Goal: Information Seeking & Learning: Learn about a topic

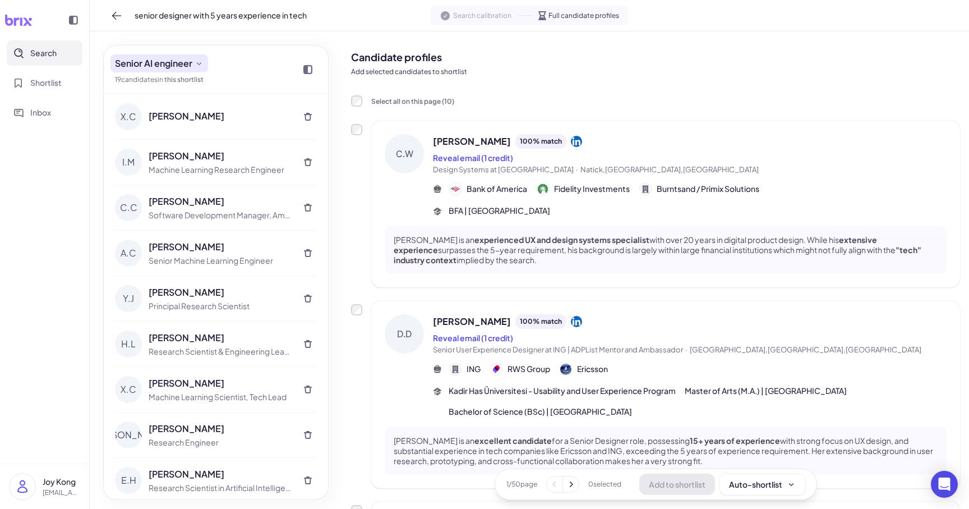
click at [189, 59] on span "Senior AI engineer" at bounding box center [153, 63] width 77 height 13
click at [193, 62] on button "Senior AI engineer" at bounding box center [159, 63] width 98 height 18
click at [122, 20] on button at bounding box center [117, 16] width 18 height 18
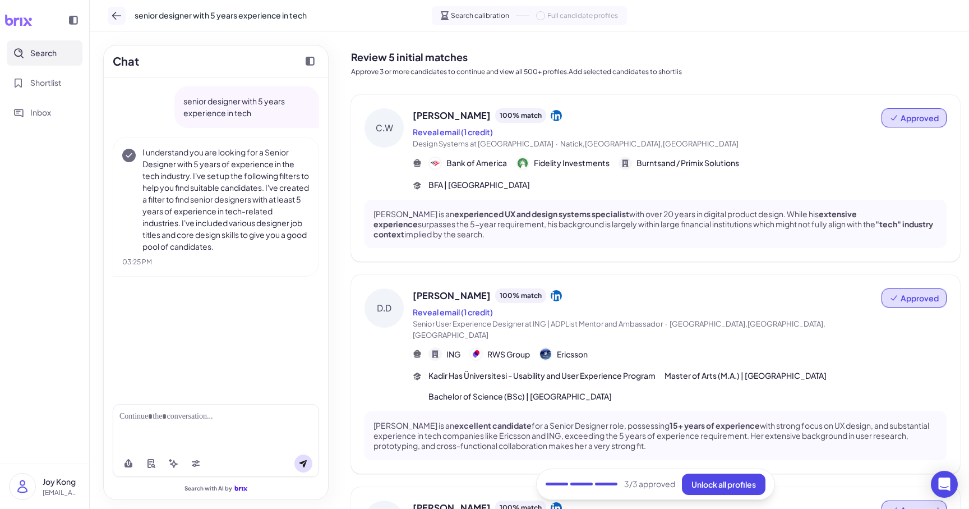
click at [118, 21] on button at bounding box center [117, 16] width 18 height 18
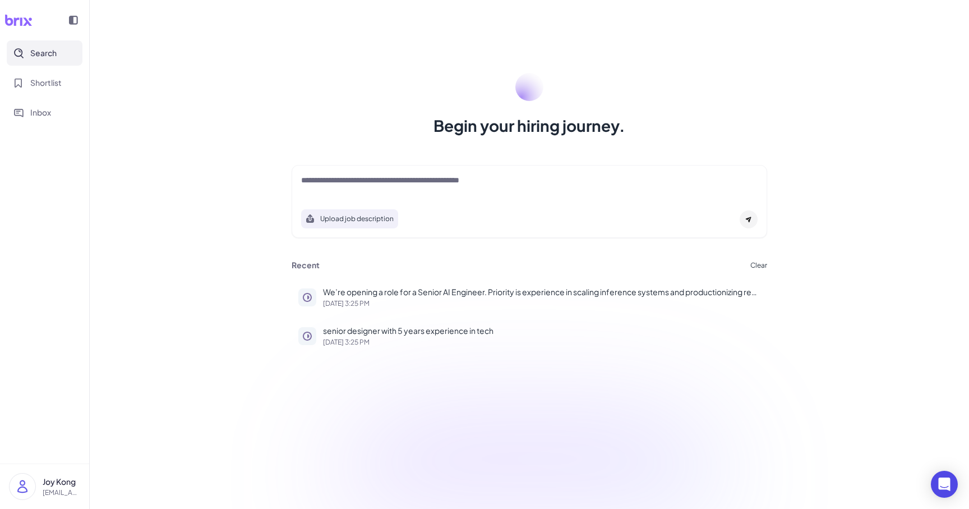
click at [357, 271] on div "Recent Clear We’re opening a role for a Senior AI Engineer. Priority is experie…" at bounding box center [529, 306] width 502 height 103
click at [367, 289] on p "We’re opening a role for a Senior AI Engineer. Priority is experience in scalin…" at bounding box center [541, 292] width 437 height 12
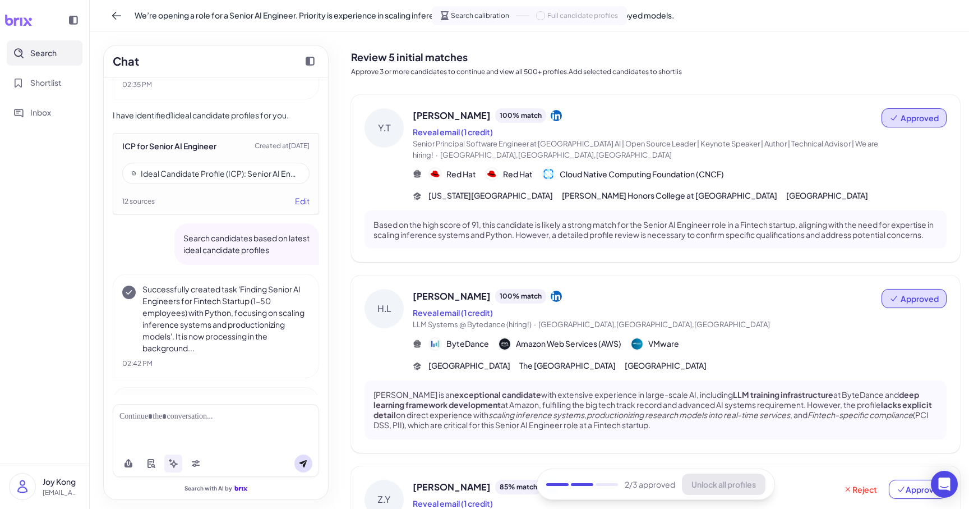
scroll to position [954, 0]
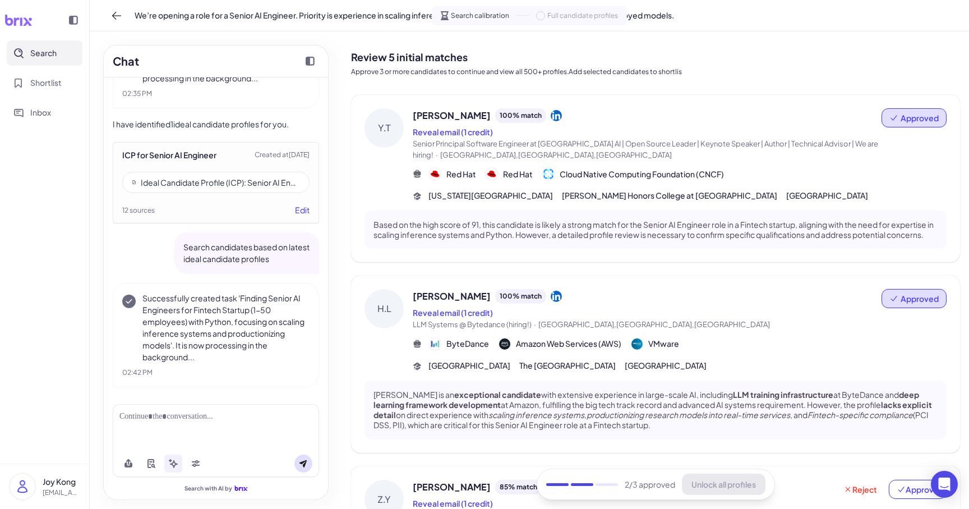
click at [301, 216] on button "Edit" at bounding box center [302, 210] width 15 height 12
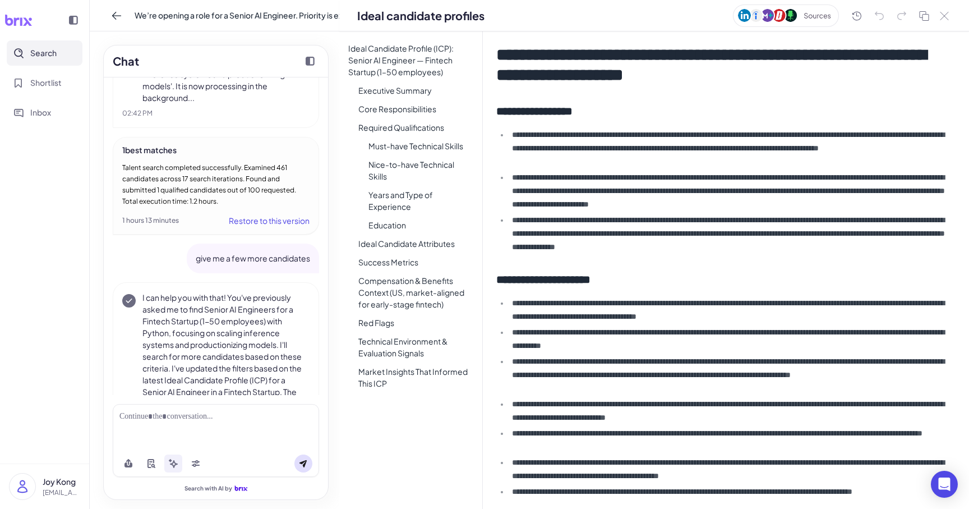
scroll to position [1213, 0]
click at [749, 278] on h2 "**********" at bounding box center [722, 279] width 453 height 16
click at [824, 15] on img at bounding box center [786, 15] width 106 height 22
click at [818, 17] on img at bounding box center [786, 15] width 106 height 22
click at [785, 13] on img at bounding box center [786, 15] width 106 height 22
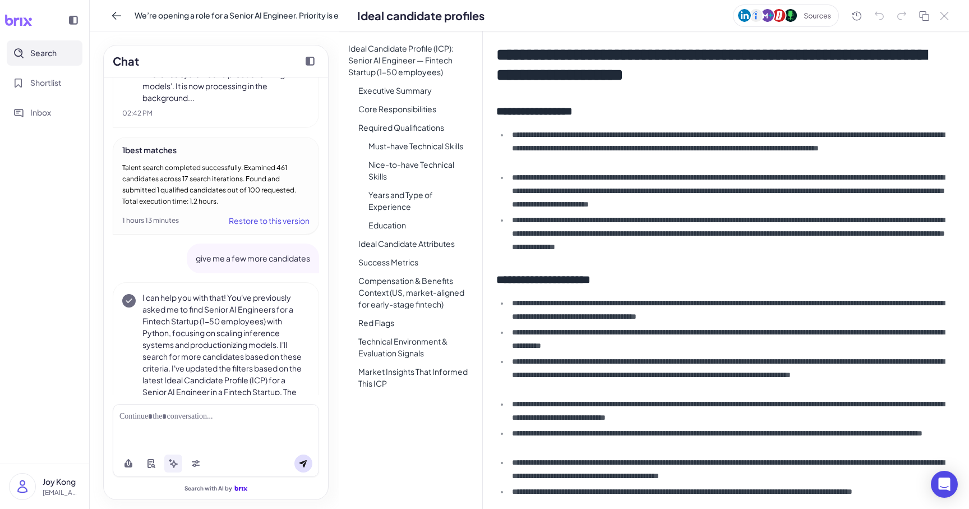
click at [805, 12] on img at bounding box center [786, 15] width 106 height 22
click at [852, 16] on icon at bounding box center [856, 16] width 13 height 14
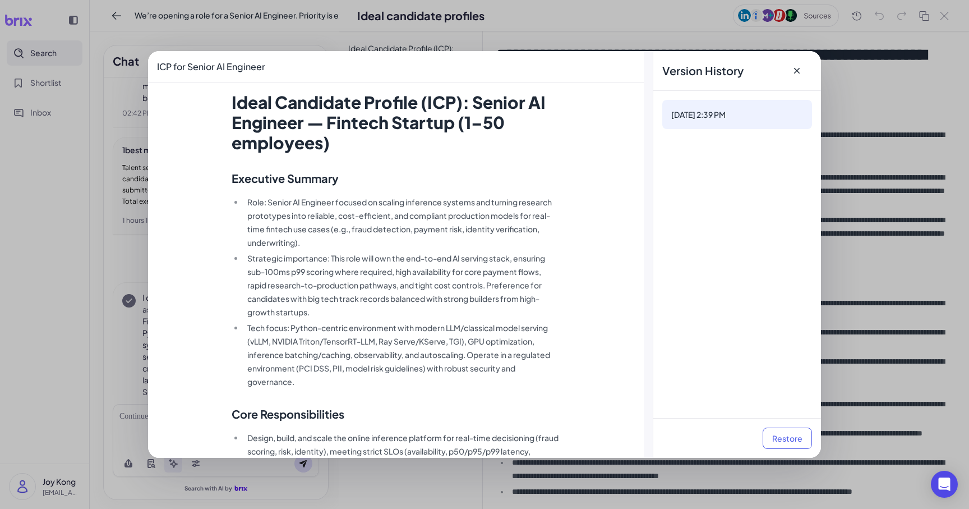
click at [863, 48] on div "Version History ICP for Senior AI Engineer Ideal Candidate Profile (ICP): Senio…" at bounding box center [484, 254] width 969 height 509
